Goal: Transaction & Acquisition: Purchase product/service

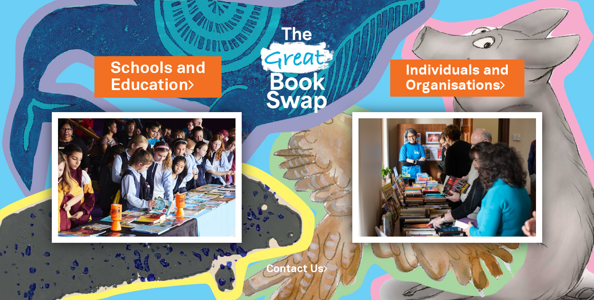
click at [142, 84] on link "Schools and Education" at bounding box center [158, 76] width 95 height 39
click at [170, 67] on link "Schools and Education" at bounding box center [158, 76] width 95 height 39
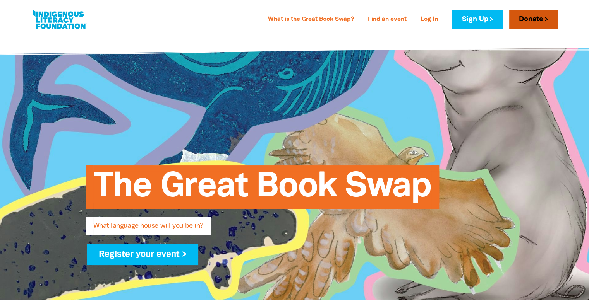
click at [534, 18] on link "Donate" at bounding box center [533, 19] width 49 height 19
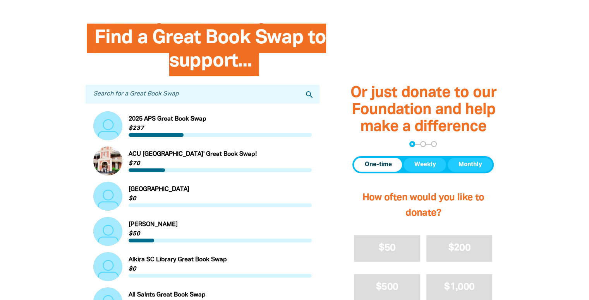
scroll to position [314, 0]
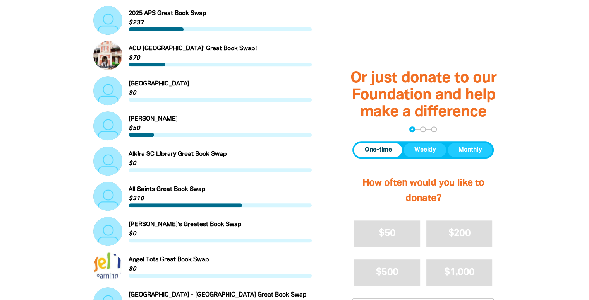
click at [373, 147] on span "One-time" at bounding box center [377, 150] width 27 height 9
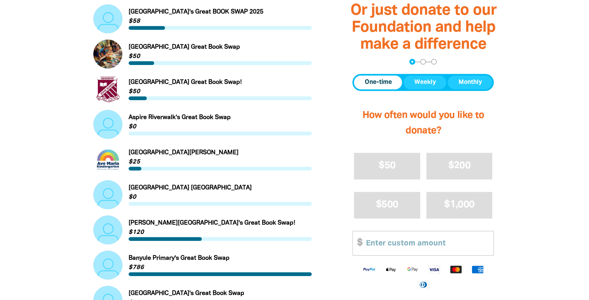
scroll to position [817, 0]
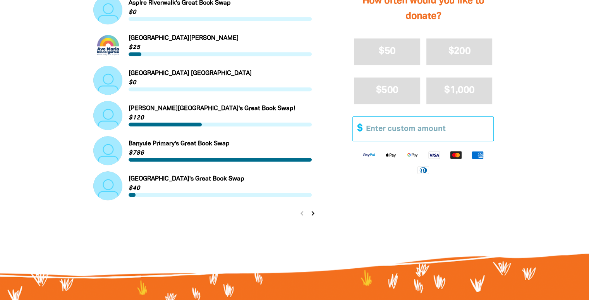
click at [404, 137] on input "Other Amount" at bounding box center [426, 129] width 133 height 24
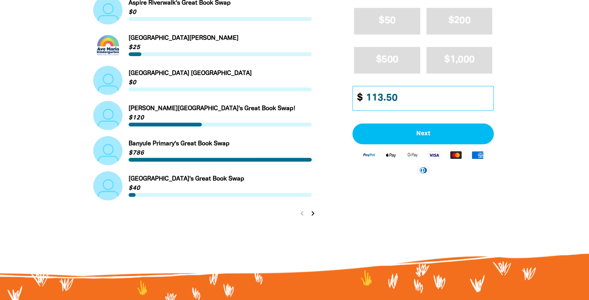
type input "113.50"
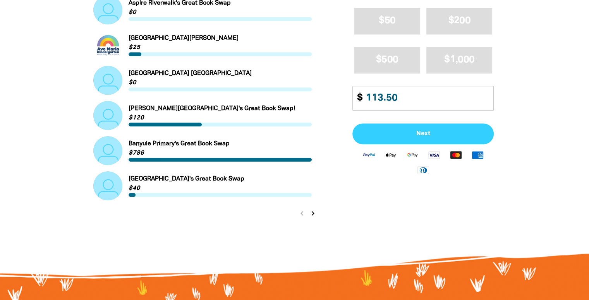
click at [404, 137] on span "Next" at bounding box center [423, 133] width 124 height 6
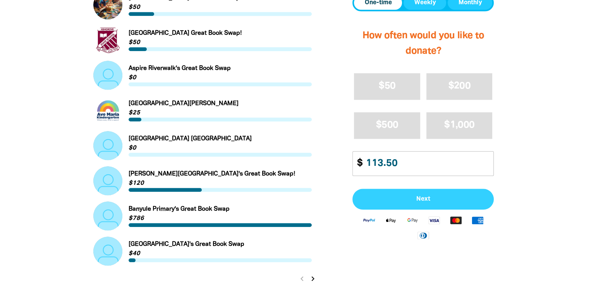
select select "AU"
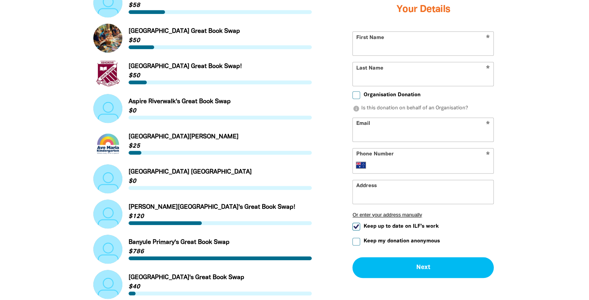
scroll to position [715, 0]
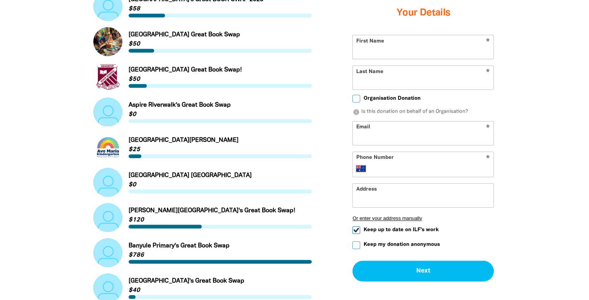
click at [394, 51] on input "First Name" at bounding box center [423, 47] width 140 height 24
type input "[PERSON_NAME]"
click at [394, 81] on input "Last Name" at bounding box center [423, 78] width 140 height 24
type input "[PERSON_NAME]"
click at [355, 99] on input "Organisation Donation" at bounding box center [356, 99] width 8 height 8
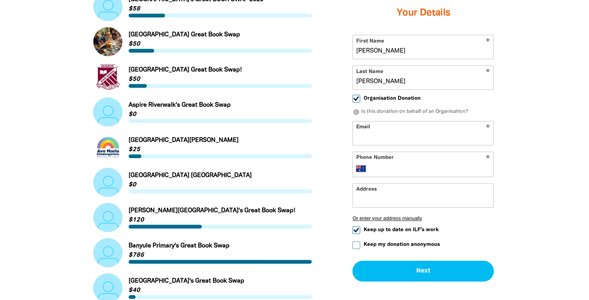
checkbox input "true"
select select "AU"
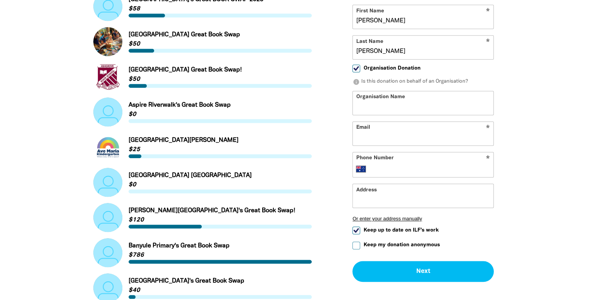
click at [363, 112] on input "Organisation Name" at bounding box center [423, 103] width 140 height 24
type input "Sorrento Prescjool"
click at [380, 142] on input "Email" at bounding box center [423, 134] width 140 height 24
type input "[EMAIL_ADDRESS][DOMAIN_NAME]"
click at [387, 172] on input "Phone Number" at bounding box center [431, 168] width 118 height 9
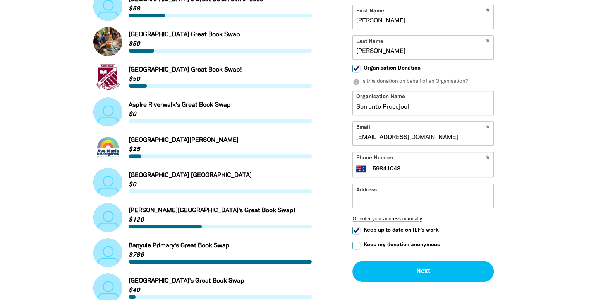
click at [372, 171] on input "59841048" at bounding box center [431, 168] width 118 height 9
type input "[PHONE_NUMBER]"
click at [385, 200] on input "Address" at bounding box center [423, 196] width 140 height 24
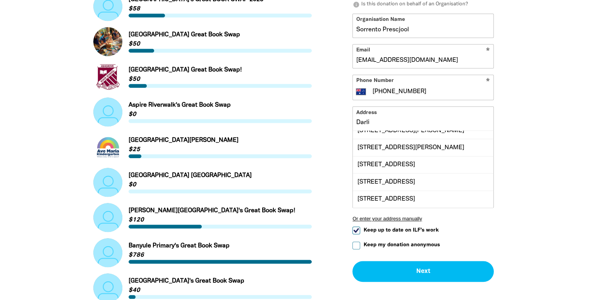
scroll to position [26, 0]
type input "D"
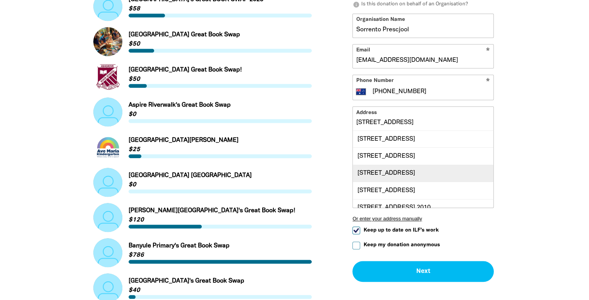
scroll to position [9, 0]
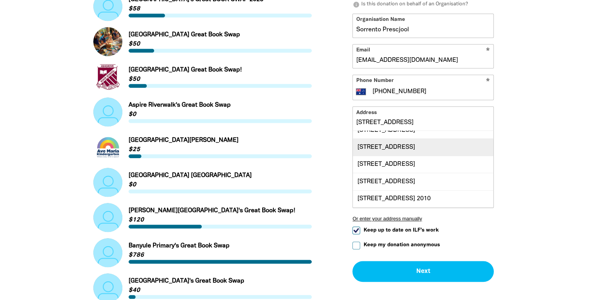
click at [400, 148] on div "[STREET_ADDRESS]" at bounding box center [423, 147] width 140 height 17
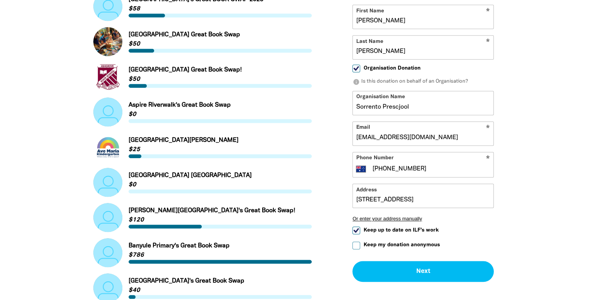
type input "[STREET_ADDRESS]"
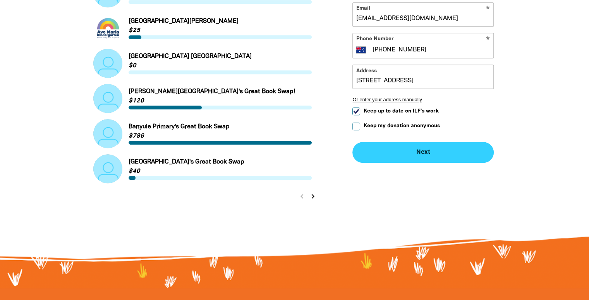
click at [441, 152] on button "Next chevron_right" at bounding box center [422, 152] width 141 height 21
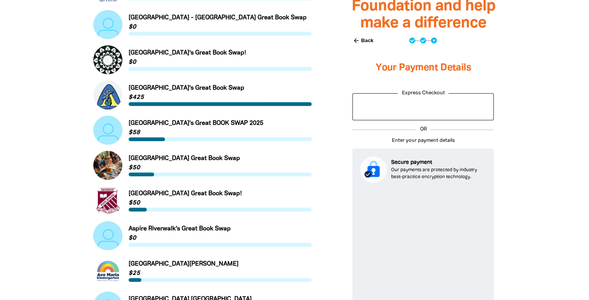
scroll to position [592, 0]
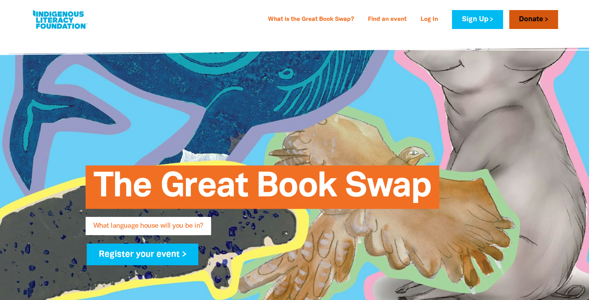
click at [538, 18] on link "Donate" at bounding box center [533, 19] width 49 height 19
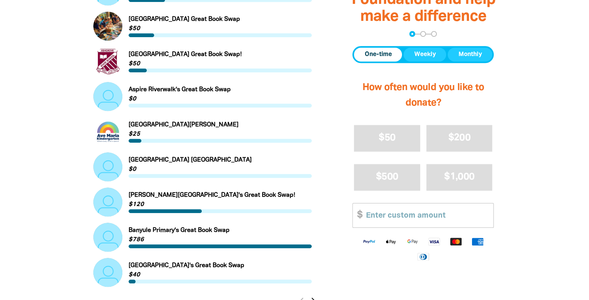
scroll to position [723, 0]
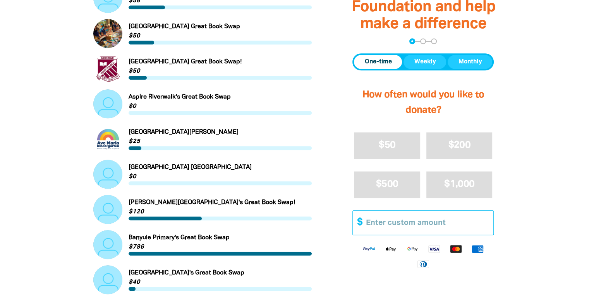
click at [401, 231] on input "Other Amount" at bounding box center [426, 223] width 133 height 24
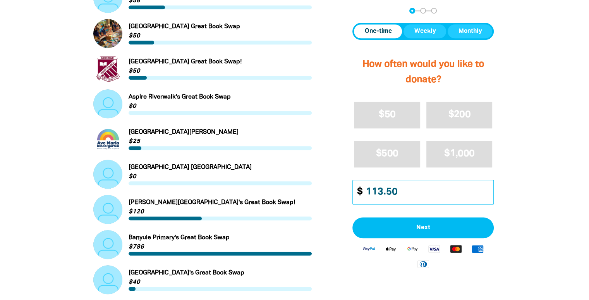
type input "113.50"
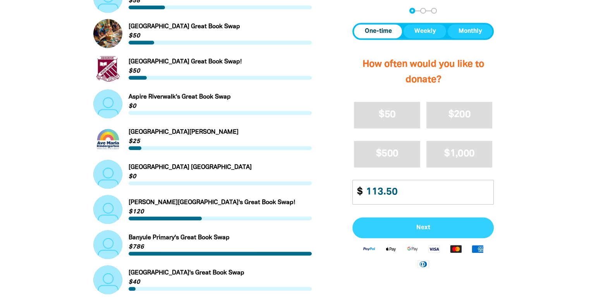
click at [401, 231] on span "Next" at bounding box center [423, 227] width 124 height 6
select select "AU"
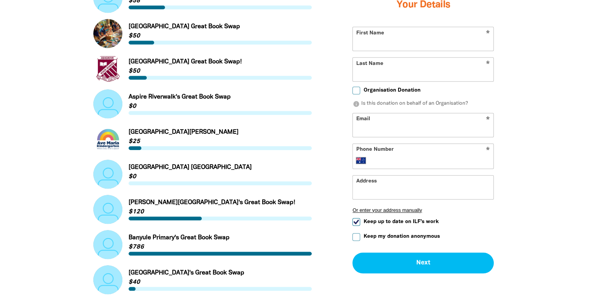
scroll to position [715, 0]
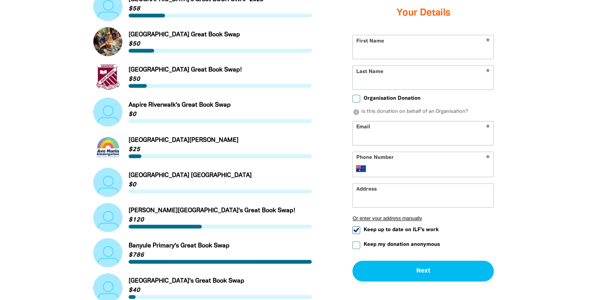
click at [394, 53] on input "First Name" at bounding box center [423, 47] width 140 height 24
type input "[PERSON_NAME]"
click at [391, 79] on input "Last Name" at bounding box center [423, 78] width 140 height 24
type input "[PERSON_NAME]"
click at [356, 100] on input "Organisation Donation" at bounding box center [356, 99] width 8 height 8
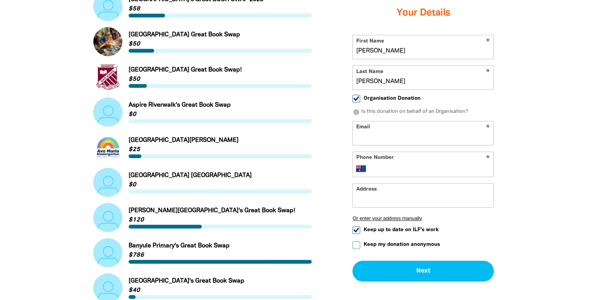
checkbox input "true"
select select "AU"
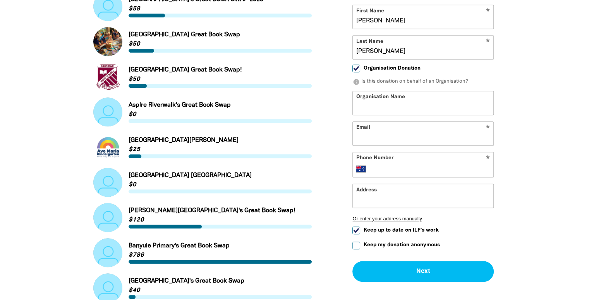
click at [364, 107] on input "Organisation Name" at bounding box center [423, 103] width 140 height 24
type input "Sorrento Preschool"
click at [376, 137] on input "Email" at bounding box center [423, 134] width 140 height 24
type input "[EMAIL_ADDRESS][DOMAIN_NAME]"
click at [411, 173] on input "Phone Number" at bounding box center [431, 168] width 118 height 9
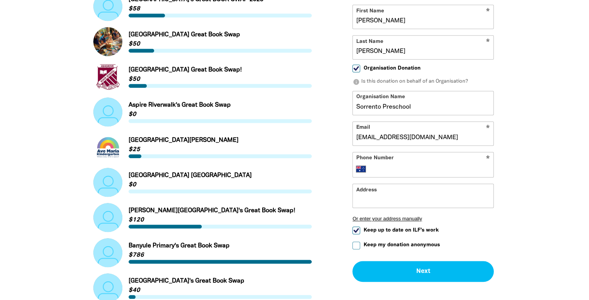
type input "[PHONE_NUMBER]"
click at [423, 194] on input "Address" at bounding box center [423, 196] width 140 height 24
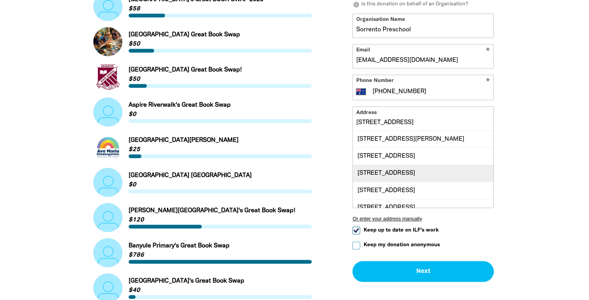
click at [419, 173] on div "[STREET_ADDRESS]" at bounding box center [423, 173] width 140 height 17
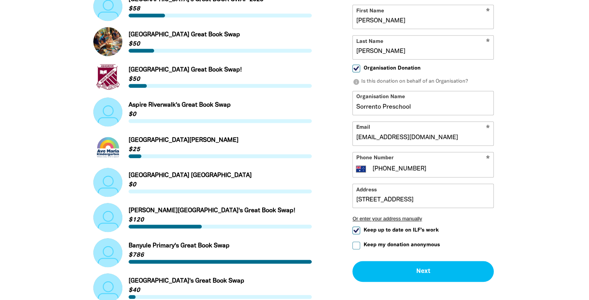
type input "[STREET_ADDRESS]"
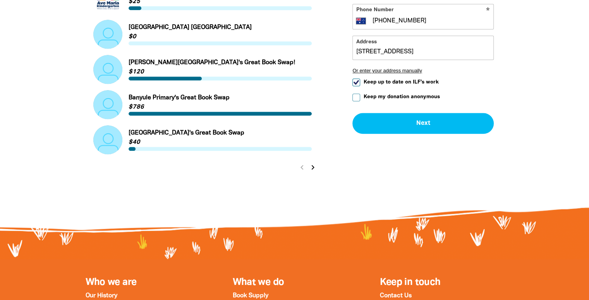
scroll to position [872, 0]
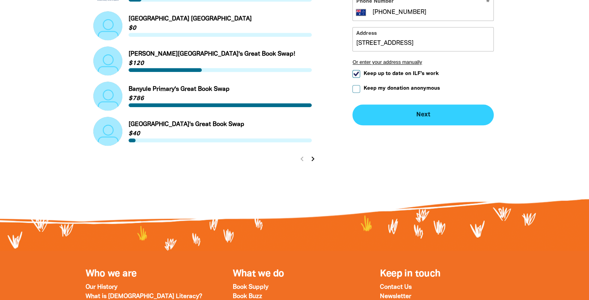
click at [430, 111] on button "Next chevron_right" at bounding box center [422, 114] width 141 height 21
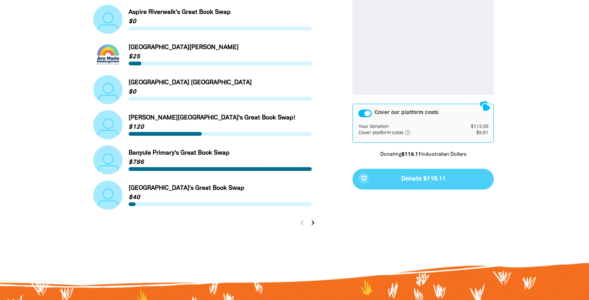
scroll to position [809, 0]
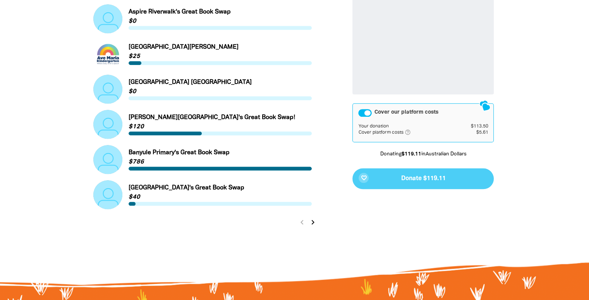
click at [365, 112] on div "Cover our platform costs" at bounding box center [365, 113] width 14 height 8
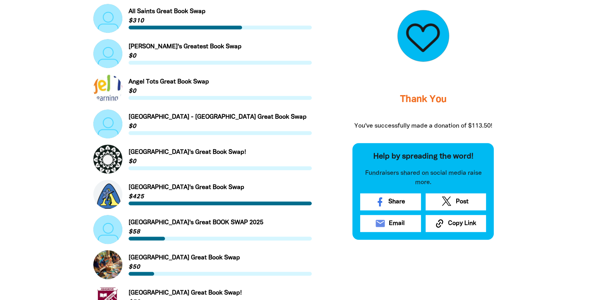
scroll to position [474, 0]
